Goal: Transaction & Acquisition: Purchase product/service

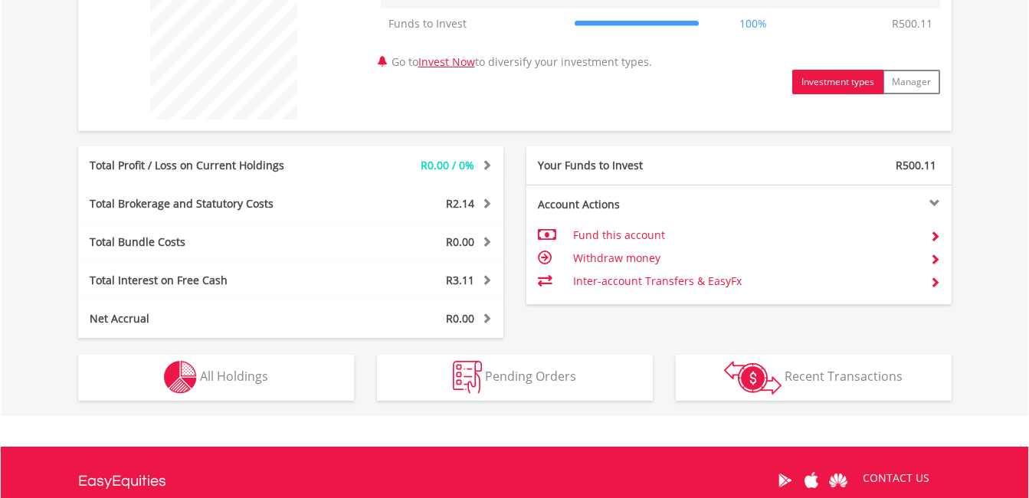
scroll to position [624, 0]
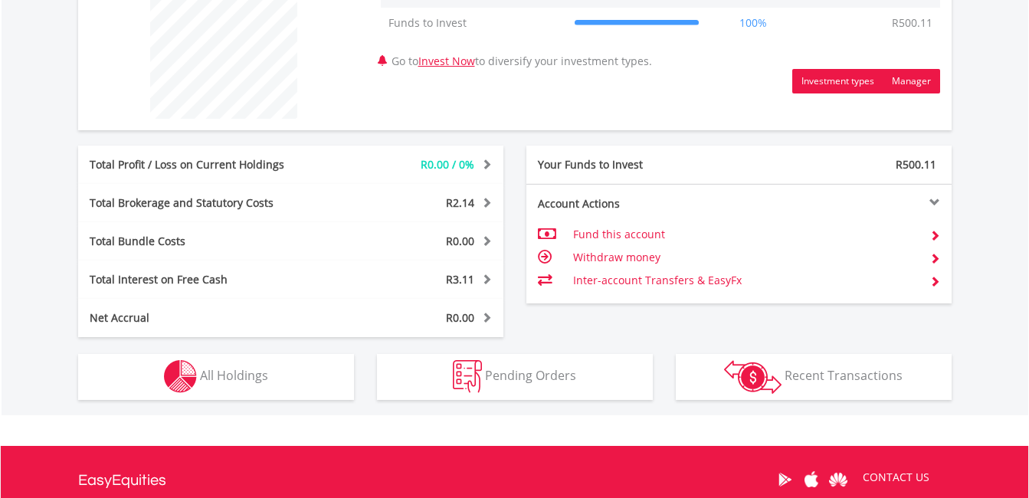
click at [923, 76] on button "Manager" at bounding box center [911, 81] width 57 height 25
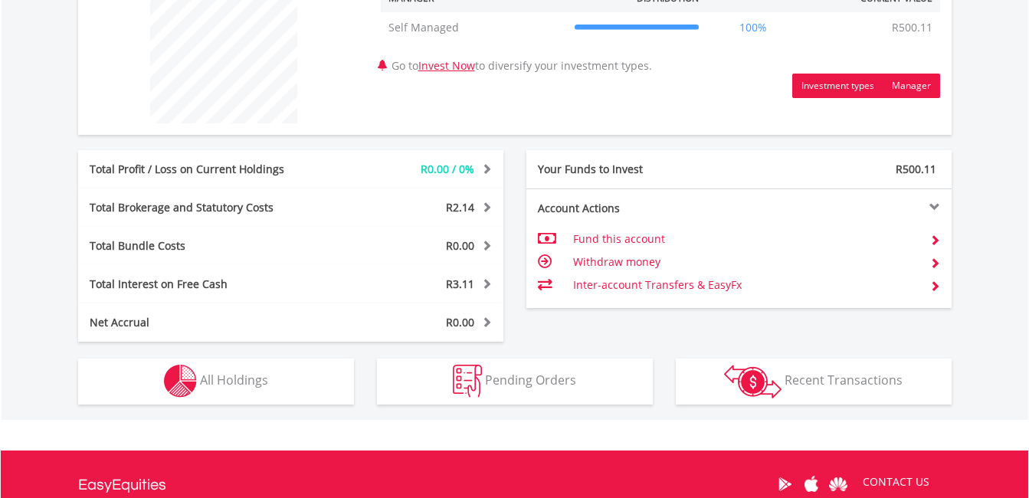
scroll to position [620, 0]
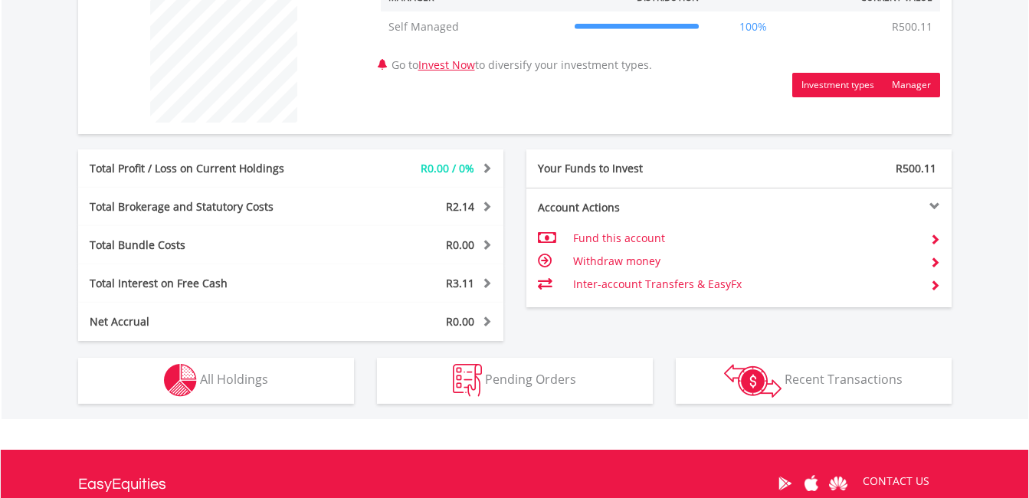
click at [814, 84] on button "Investment types" at bounding box center [837, 85] width 91 height 25
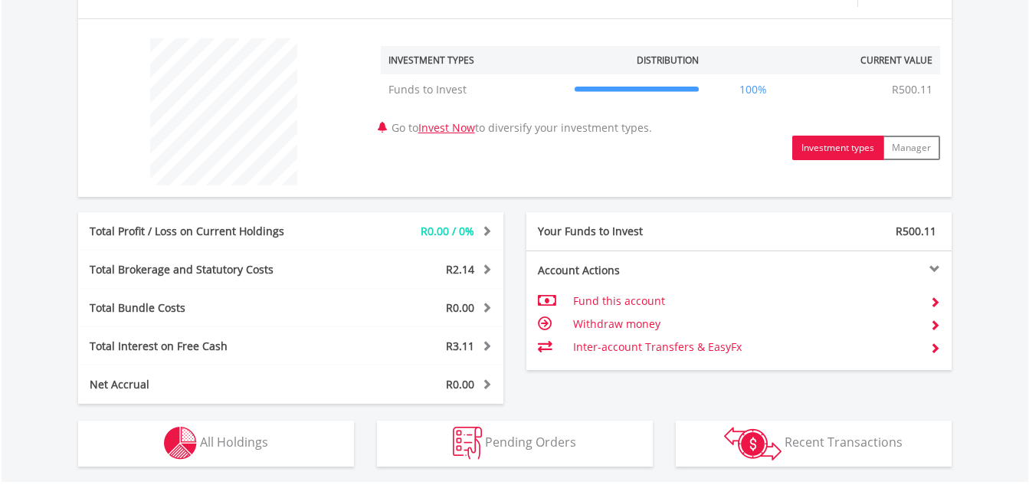
scroll to position [554, 0]
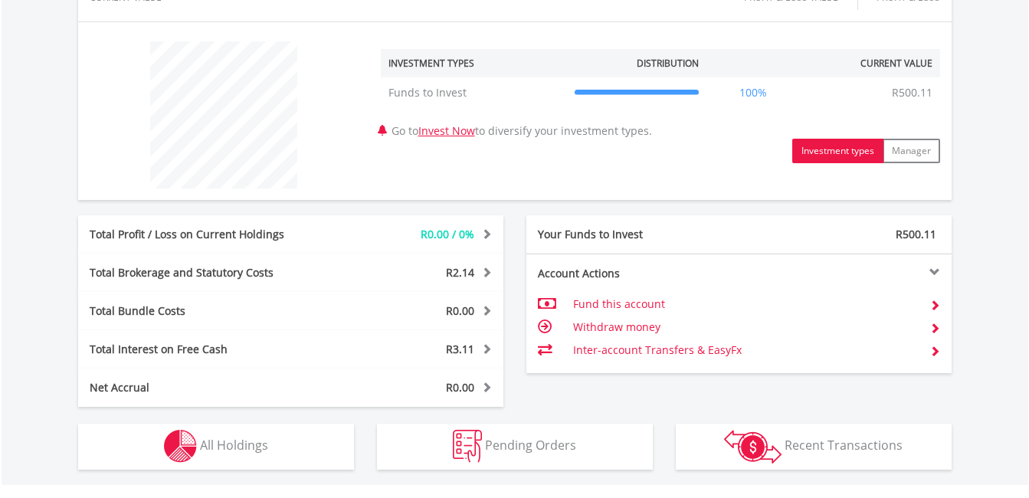
click at [820, 156] on button "Investment types" at bounding box center [837, 151] width 91 height 25
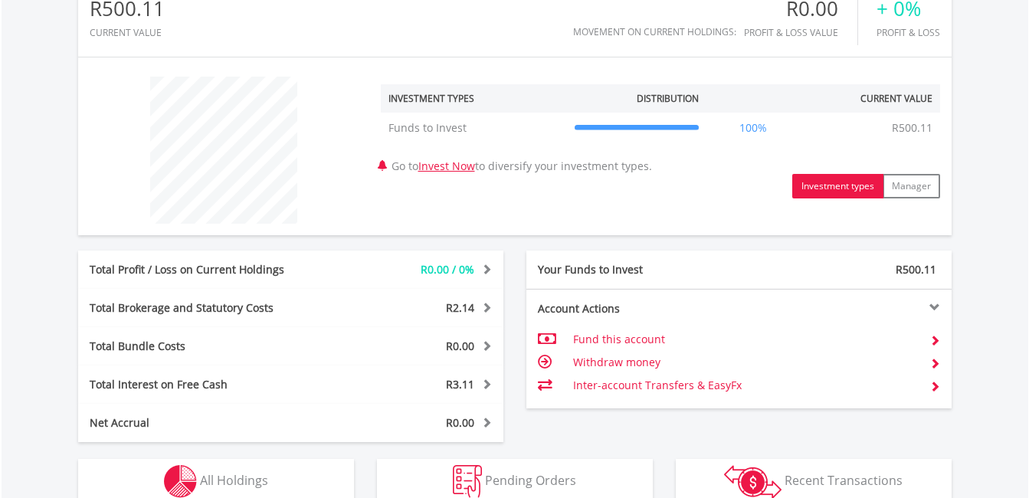
scroll to position [629, 0]
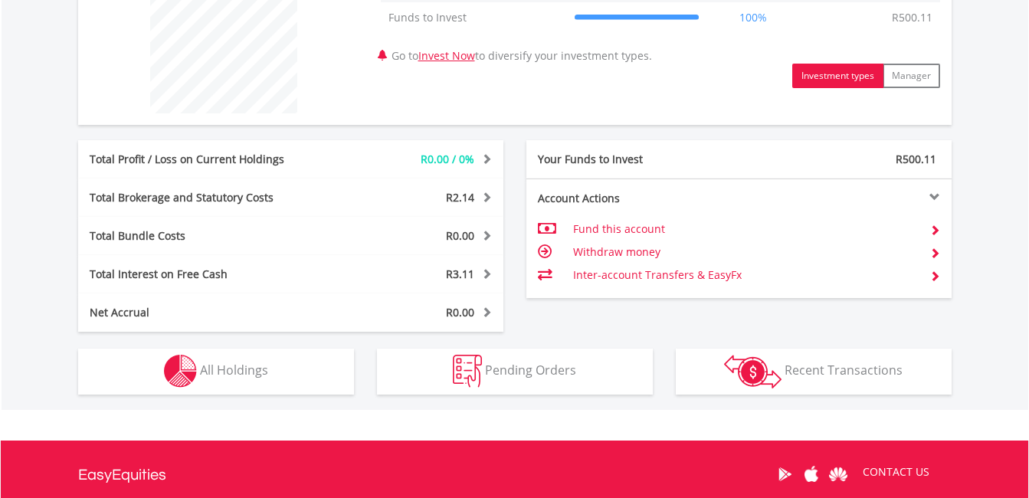
click at [828, 78] on button "Investment types" at bounding box center [837, 76] width 91 height 25
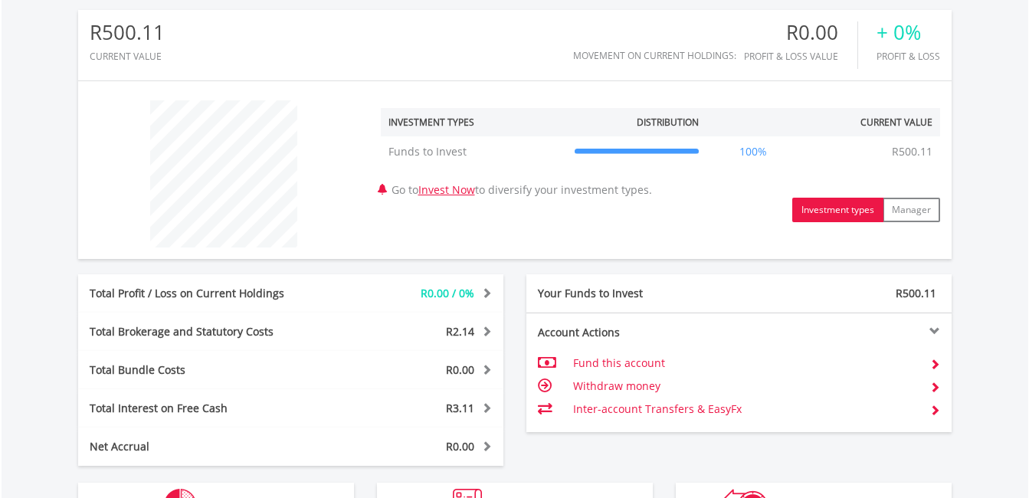
scroll to position [497, 0]
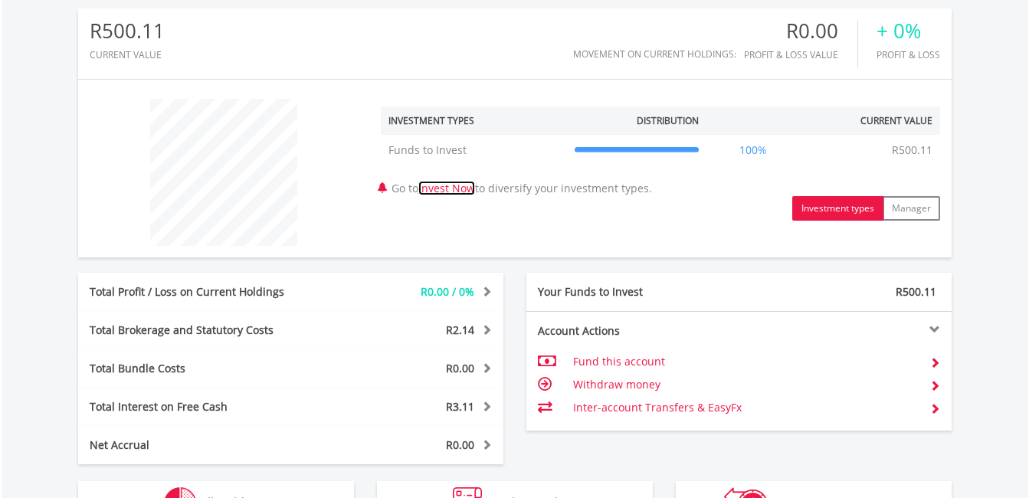
click at [433, 188] on link "Invest Now" at bounding box center [446, 188] width 57 height 15
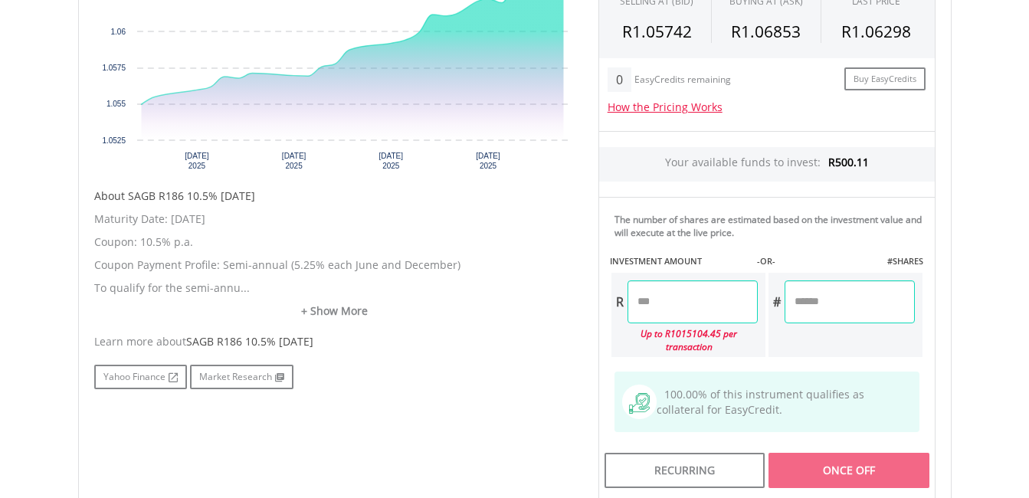
scroll to position [592, 0]
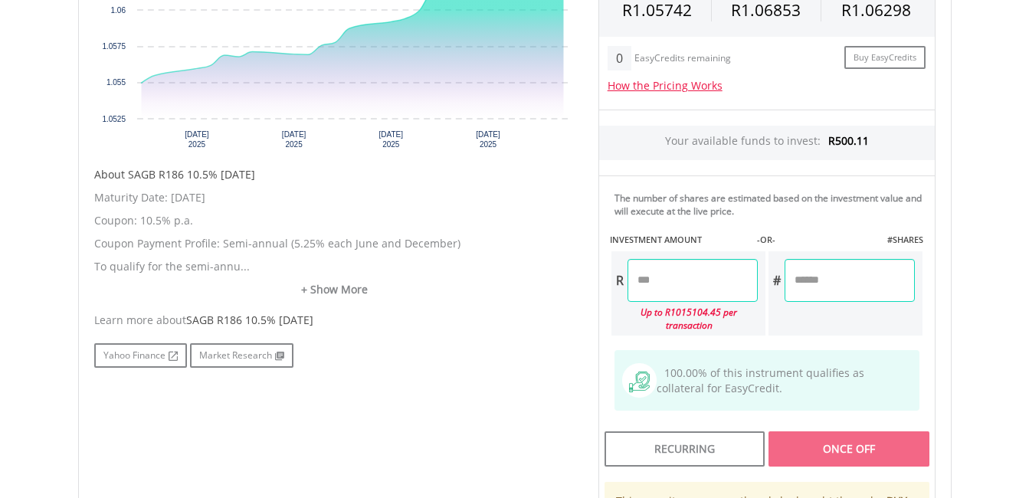
click at [671, 277] on input "number" at bounding box center [693, 280] width 130 height 43
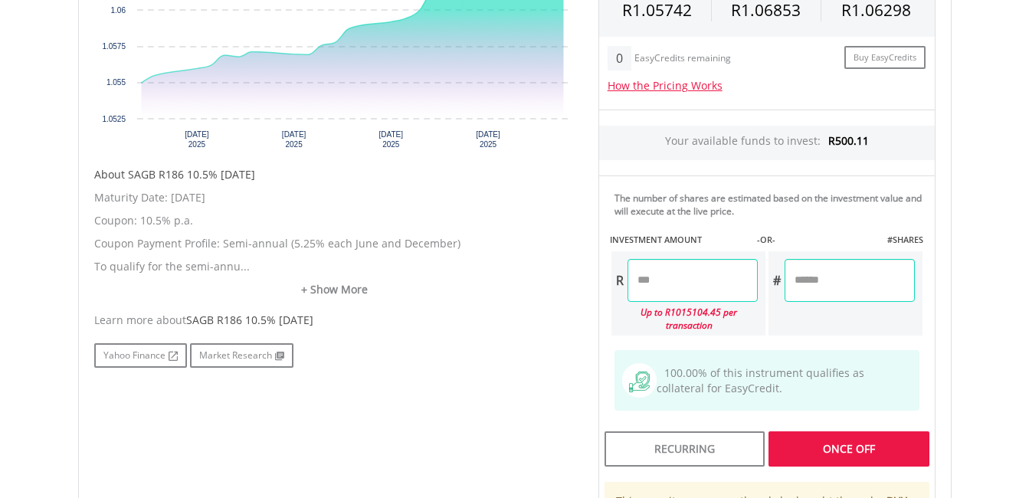
type input "******"
type input "********"
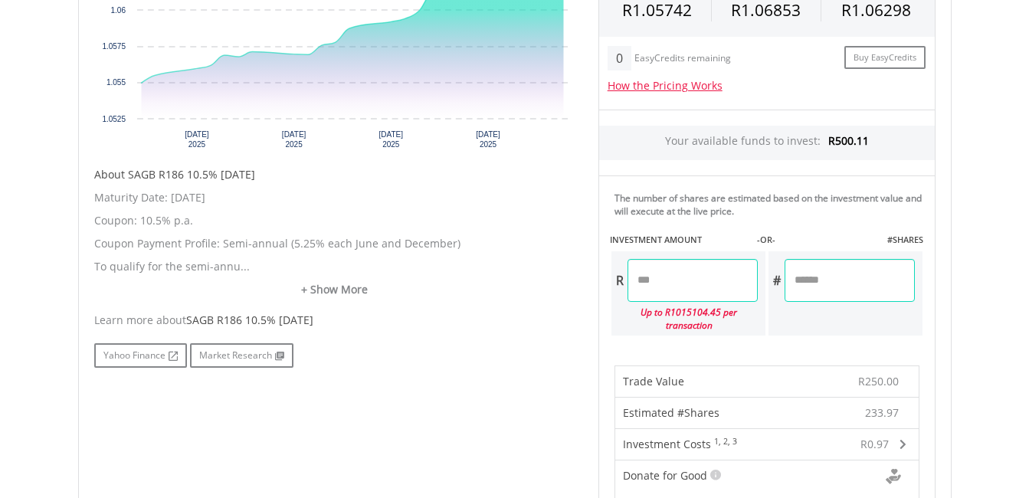
drag, startPoint x: 841, startPoint y: 454, endPoint x: 775, endPoint y: 342, distance: 129.8
click at [775, 342] on div "The number of shares are estimated based on the investment value and will execu…" at bounding box center [766, 261] width 337 height 172
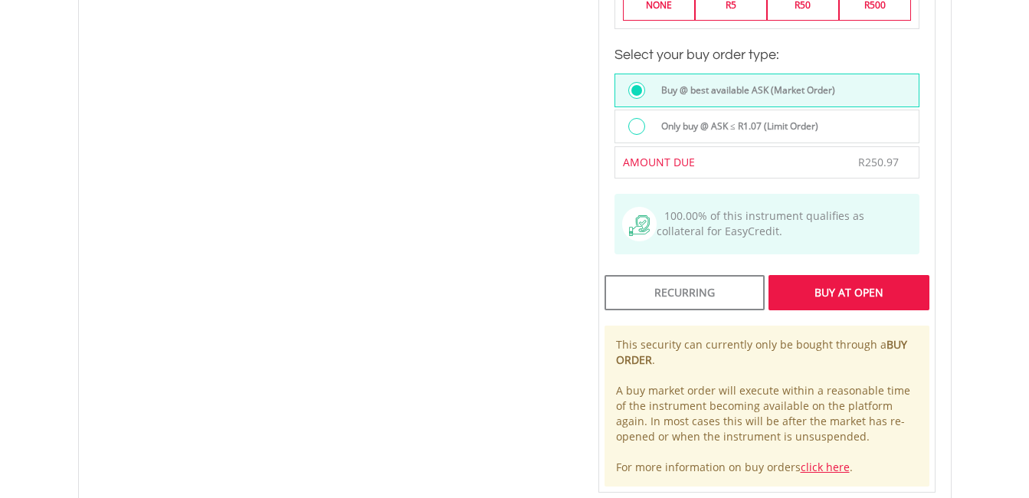
scroll to position [1129, 0]
click at [821, 293] on div "Buy At Open" at bounding box center [849, 290] width 160 height 35
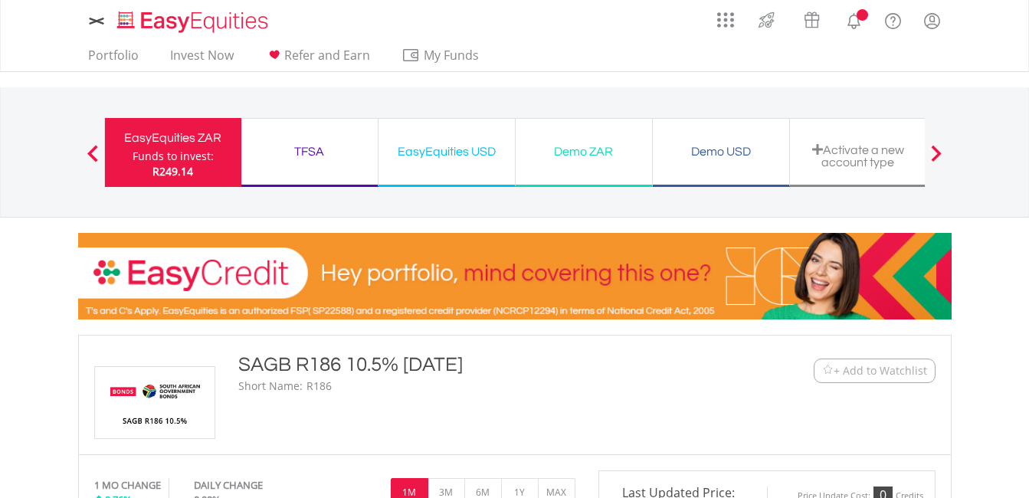
scroll to position [1027, 0]
